Goal: Transaction & Acquisition: Purchase product/service

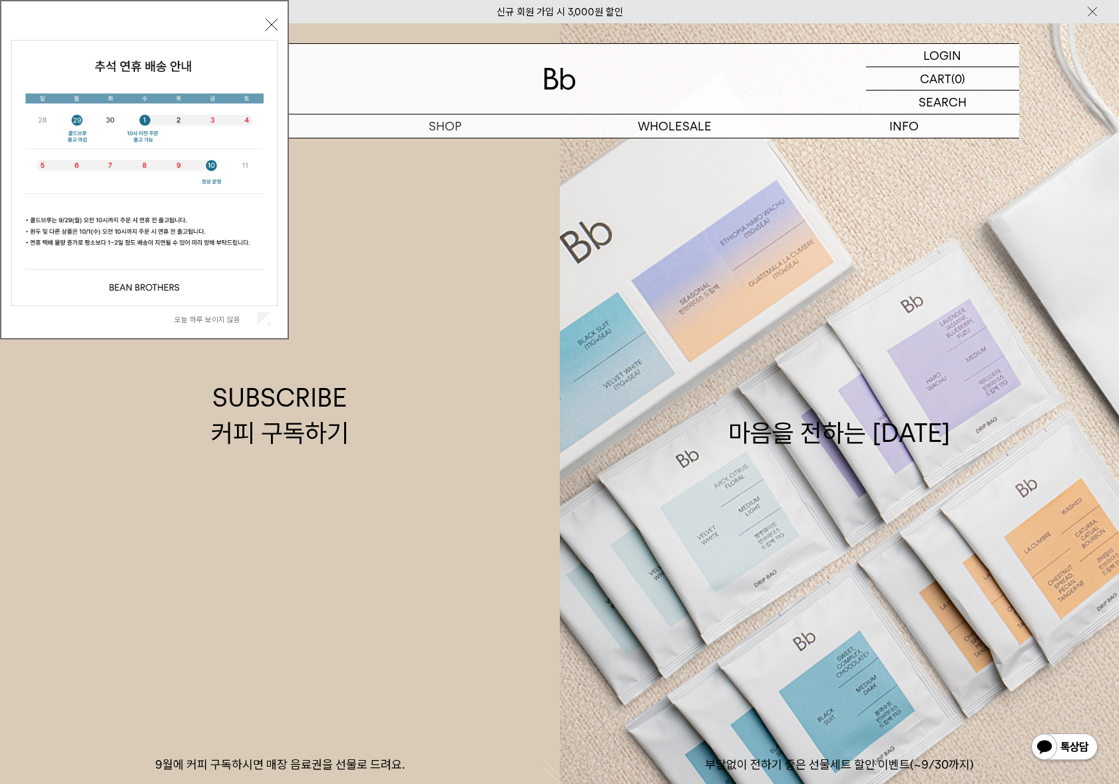
click at [270, 22] on button "닫기" at bounding box center [272, 25] width 12 height 12
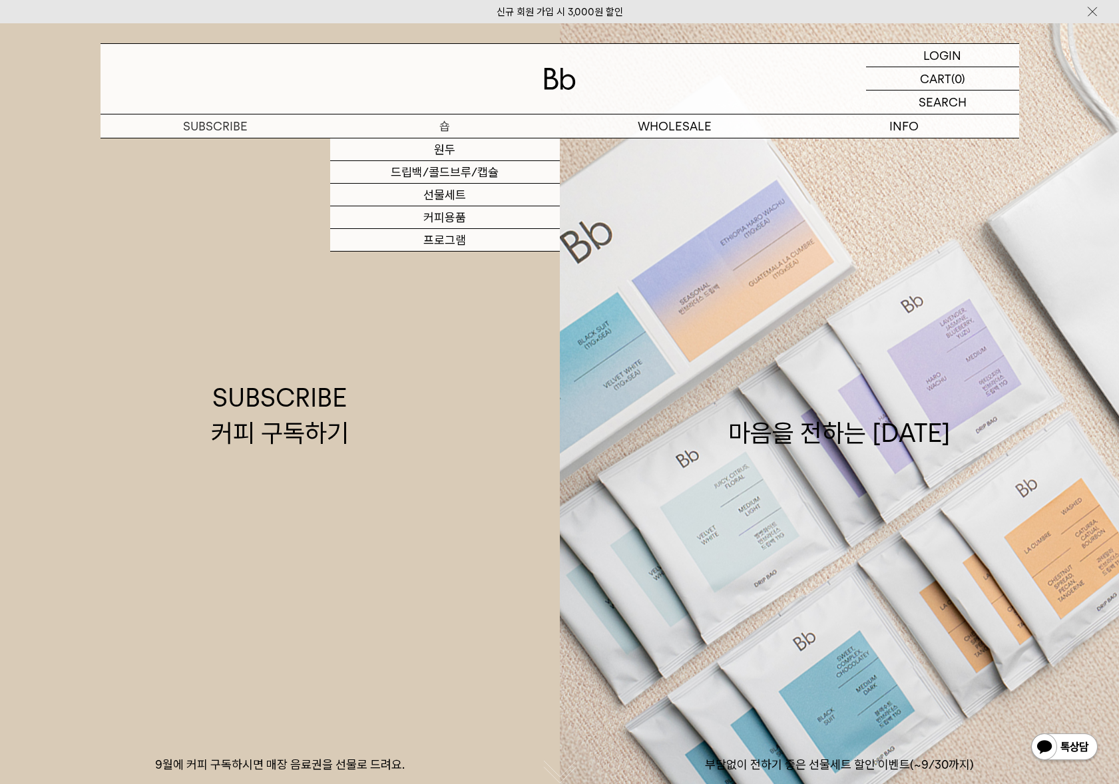
click at [436, 129] on p "숍" at bounding box center [445, 125] width 230 height 23
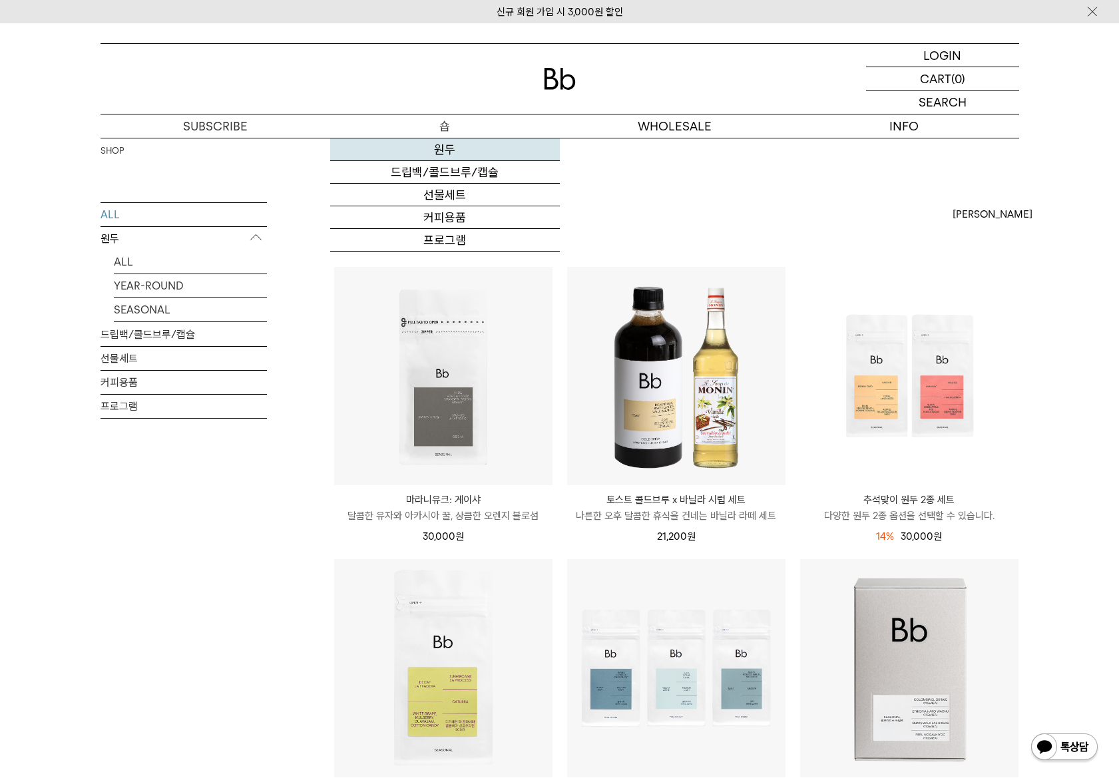
click at [450, 150] on link "원두" at bounding box center [445, 149] width 230 height 23
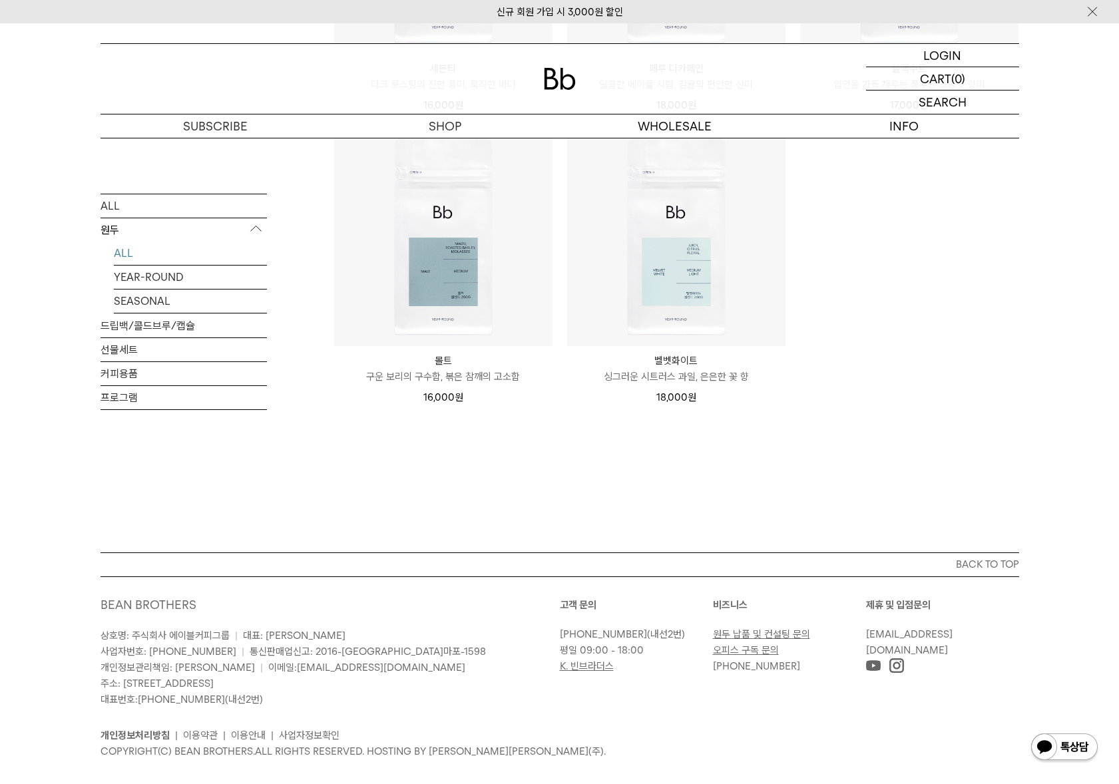
scroll to position [1096, 0]
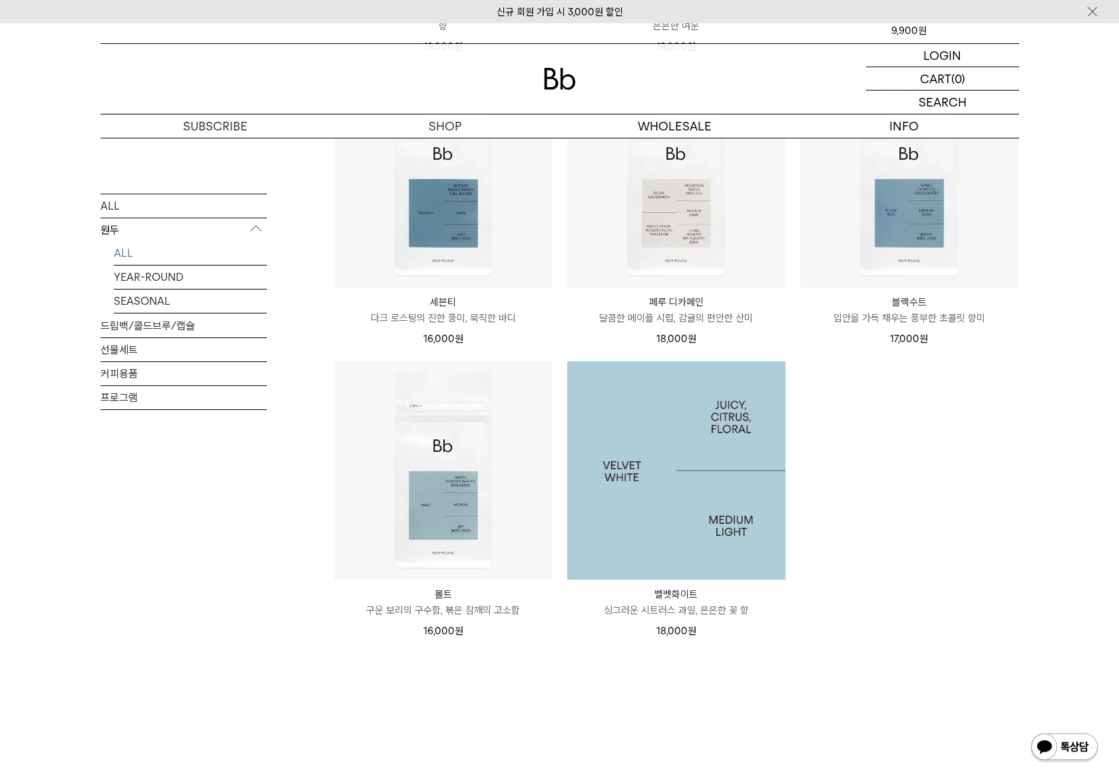
click at [715, 522] on img at bounding box center [676, 470] width 218 height 218
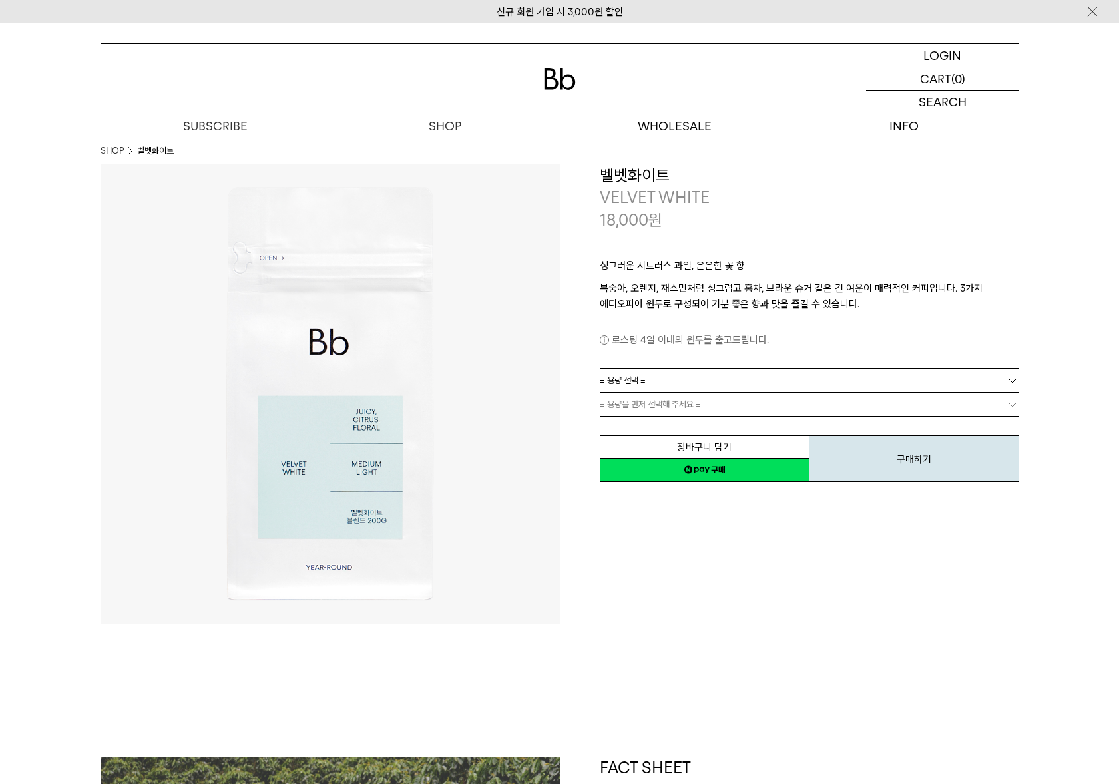
click at [672, 353] on div "싱그러운 시트러스 과일, 은은한 꽃 향 복숭아, 오렌지, 재스민처럼 싱그럽고 홍차, 브라운 슈거 같은 긴 여운이 매력적인 커피입니다. 3가지 …" at bounding box center [809, 299] width 419 height 137
click at [665, 373] on link "= 용량 선택 =" at bounding box center [809, 380] width 419 height 23
